Goal: Navigation & Orientation: Understand site structure

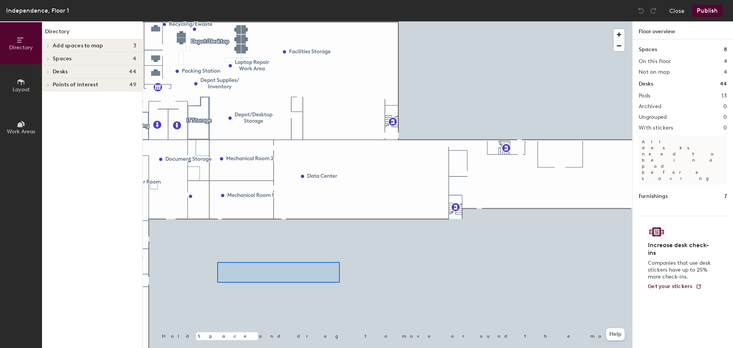
click at [335, 21] on div at bounding box center [388, 21] width 490 height 0
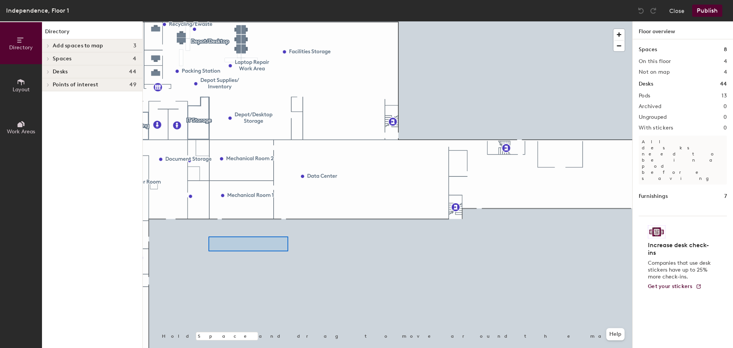
click at [282, 21] on div at bounding box center [388, 21] width 490 height 0
click at [48, 46] on icon at bounding box center [48, 46] width 3 height 4
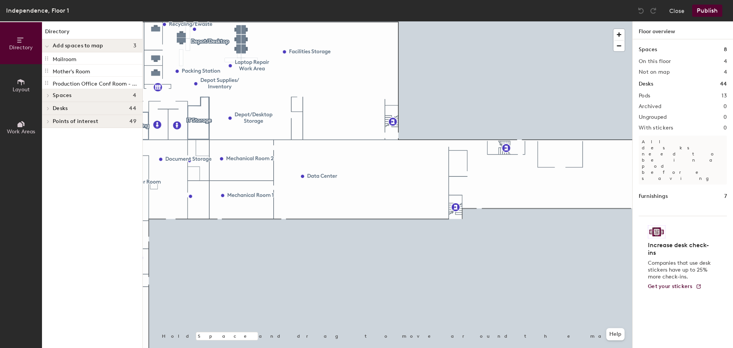
click at [48, 46] on icon at bounding box center [47, 46] width 4 height 3
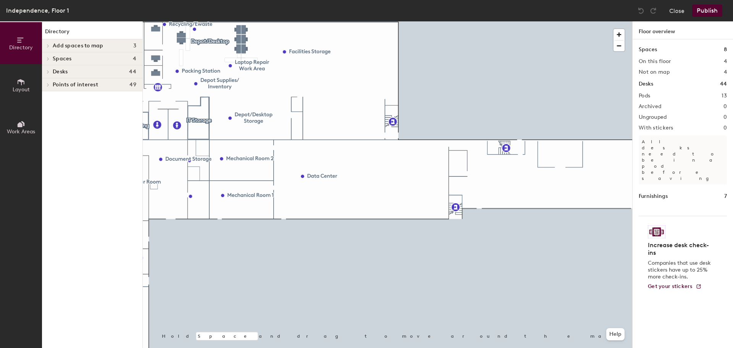
click at [49, 57] on icon at bounding box center [48, 59] width 3 height 4
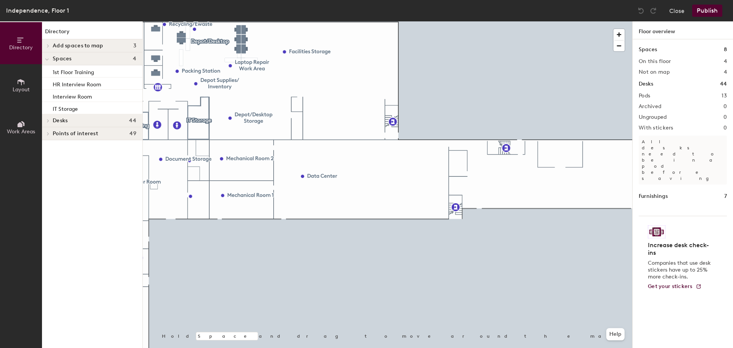
click at [49, 118] on div at bounding box center [47, 120] width 10 height 13
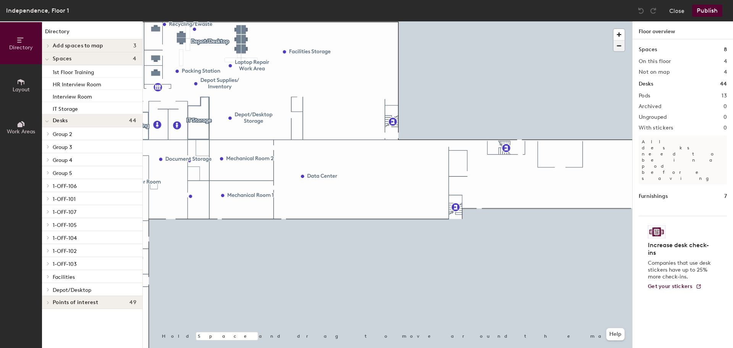
click at [623, 48] on span "button" at bounding box center [619, 45] width 11 height 11
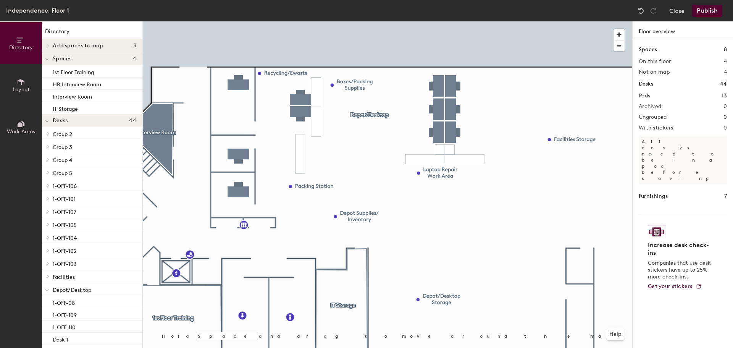
click at [49, 134] on icon at bounding box center [48, 134] width 3 height 4
click at [49, 134] on div at bounding box center [47, 133] width 10 height 13
click at [49, 134] on icon at bounding box center [48, 134] width 3 height 4
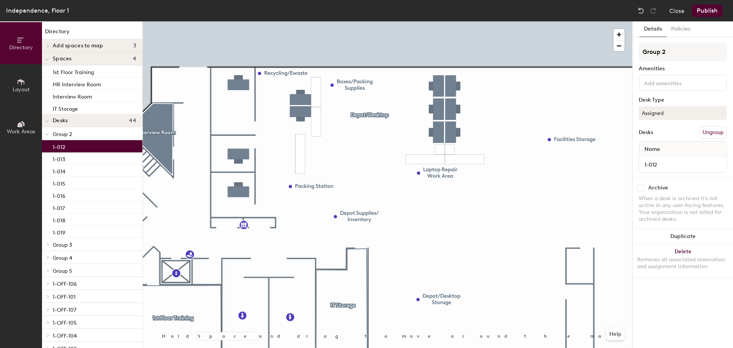
click at [53, 147] on p "1-012" at bounding box center [59, 146] width 13 height 9
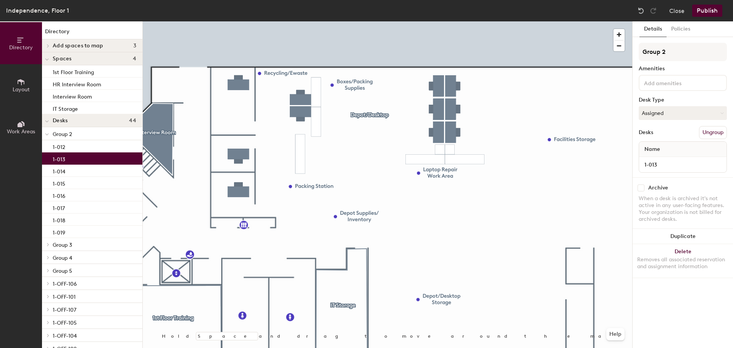
click at [57, 161] on p "1-013" at bounding box center [59, 158] width 13 height 9
click at [679, 11] on button "Close" at bounding box center [677, 11] width 15 height 12
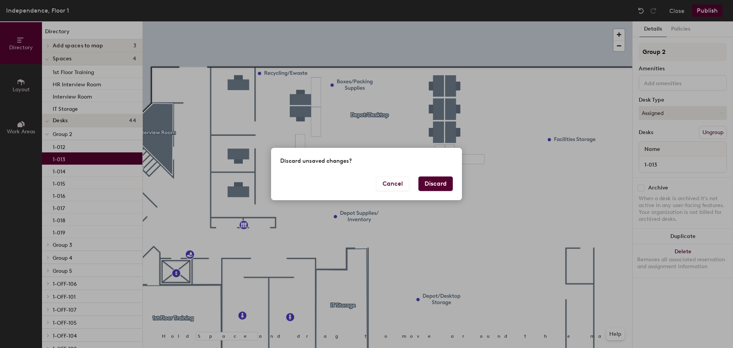
click at [432, 185] on button "Discard" at bounding box center [436, 183] width 34 height 15
